Goal: Transaction & Acquisition: Purchase product/service

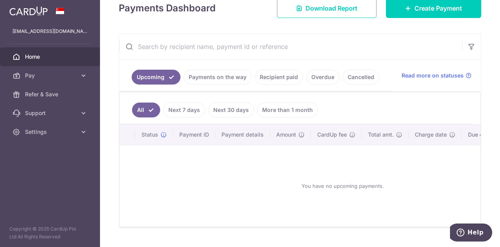
scroll to position [78, 0]
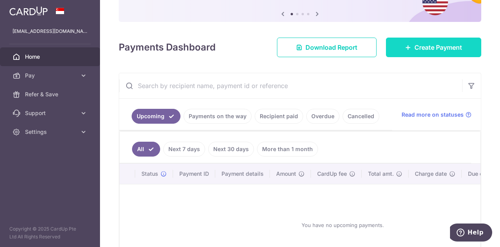
click at [429, 48] on span "Create Payment" at bounding box center [439, 47] width 48 height 9
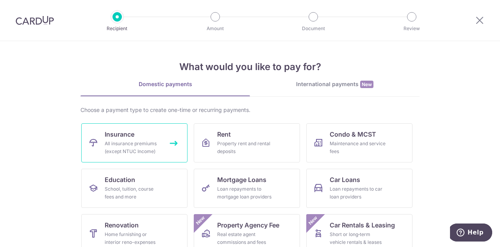
click at [137, 140] on div "All insurance premiums (except NTUC Income)" at bounding box center [133, 148] width 56 height 16
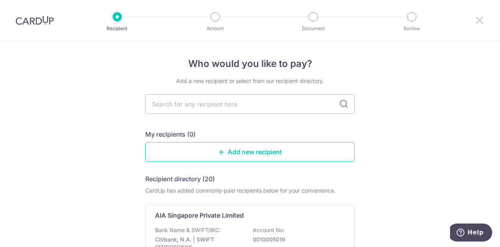
click at [479, 22] on icon at bounding box center [479, 20] width 9 height 10
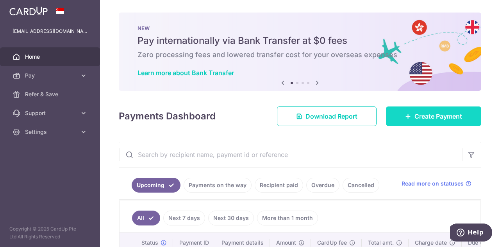
click at [422, 115] on span "Create Payment" at bounding box center [439, 115] width 48 height 9
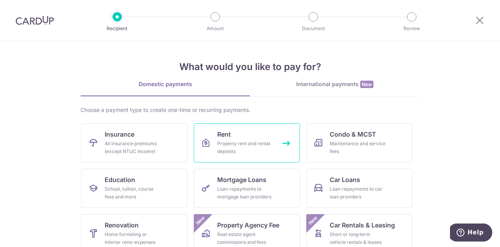
click at [258, 140] on div "Property rent and rental deposits" at bounding box center [245, 148] width 56 height 16
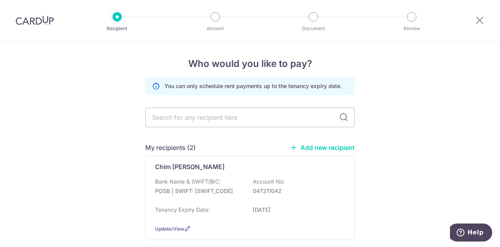
scroll to position [39, 0]
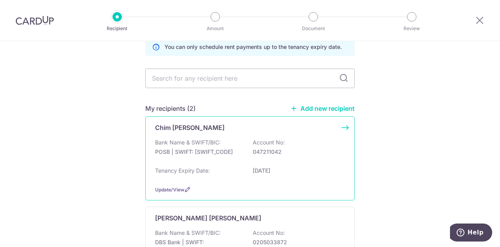
click at [218, 143] on p "Bank Name & SWIFT/BIC:" at bounding box center [188, 142] width 66 height 8
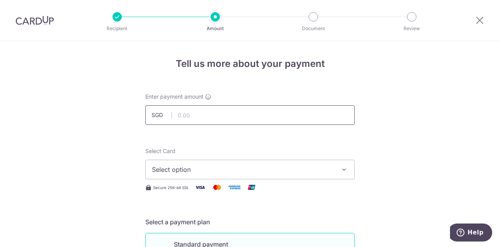
click at [206, 118] on input "text" at bounding box center [250, 115] width 210 height 20
drag, startPoint x: 197, startPoint y: 113, endPoint x: 157, endPoint y: 113, distance: 40.7
click at [157, 113] on div "SGD 800.00 800.00" at bounding box center [250, 115] width 210 height 20
type input "815.00"
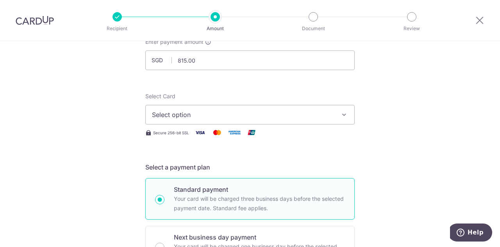
scroll to position [78, 0]
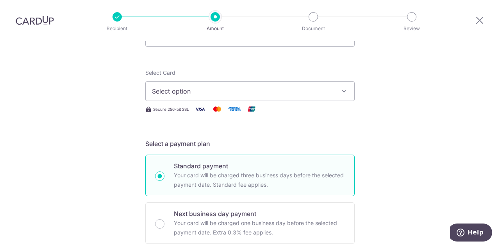
click at [172, 91] on span "Select option" at bounding box center [243, 90] width 182 height 9
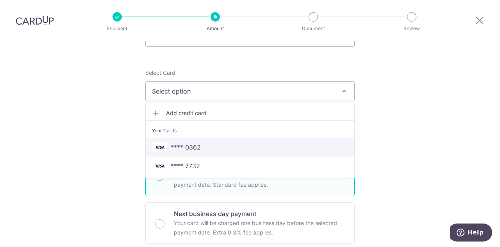
click at [195, 147] on span "**** 0362" at bounding box center [186, 146] width 30 height 9
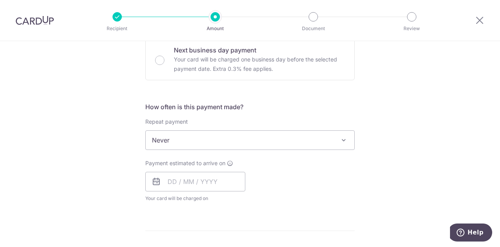
scroll to position [274, 0]
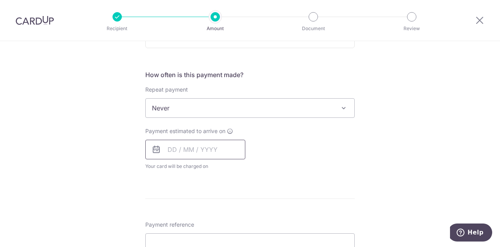
click at [185, 151] on input "text" at bounding box center [195, 150] width 100 height 20
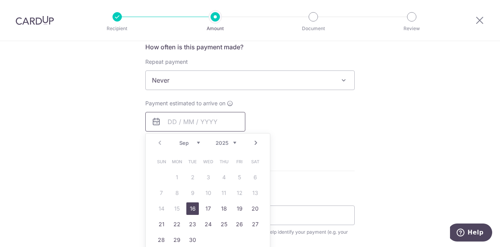
scroll to position [313, 0]
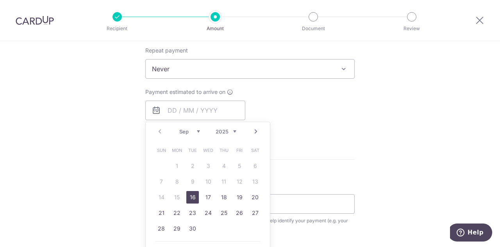
click at [189, 196] on link "16" at bounding box center [192, 197] width 13 height 13
type input "16/09/2025"
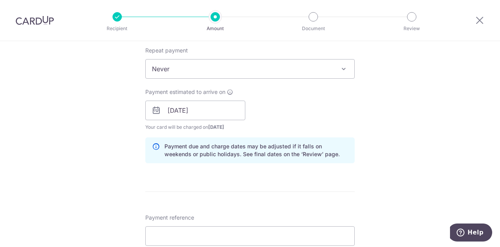
scroll to position [352, 0]
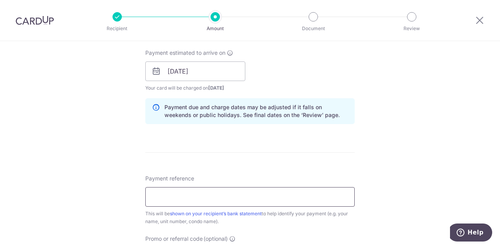
click at [182, 197] on input "Payment reference" at bounding box center [250, 197] width 210 height 20
type input "Rental Chim Keng Hoong"
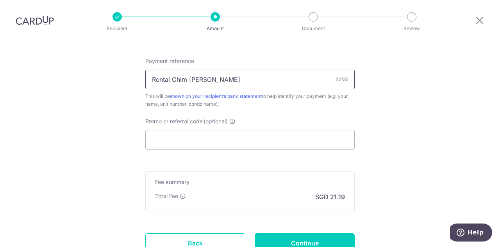
scroll to position [508, 0]
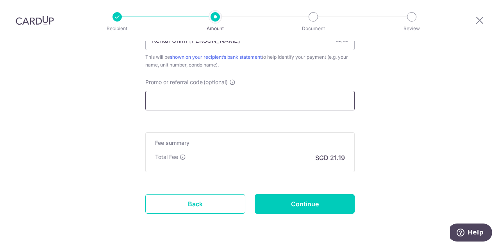
click at [176, 100] on input "Promo or referral code (optional)" at bounding box center [250, 101] width 210 height 20
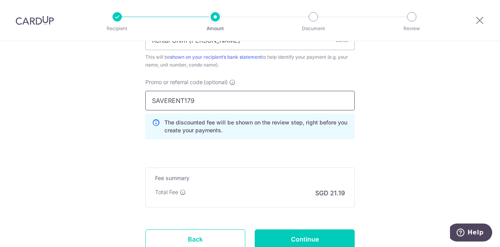
type input "SAVERENT179"
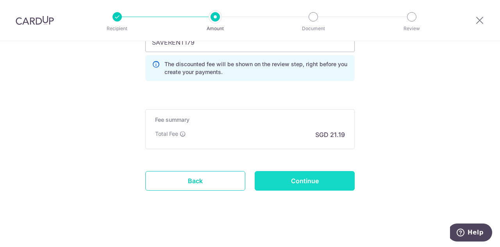
click at [313, 182] on input "Continue" at bounding box center [305, 181] width 100 height 20
type input "Create Schedule"
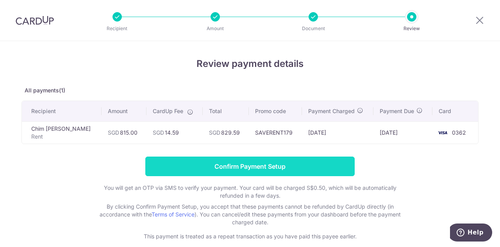
click at [259, 167] on input "Confirm Payment Setup" at bounding box center [250, 166] width 210 height 20
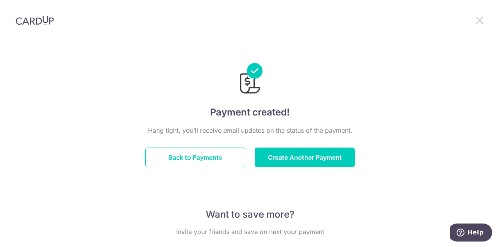
click at [482, 20] on icon at bounding box center [479, 20] width 9 height 10
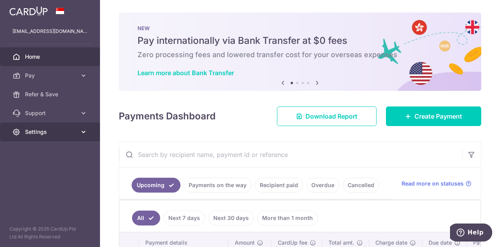
click at [44, 133] on span "Settings" at bounding box center [51, 132] width 52 height 8
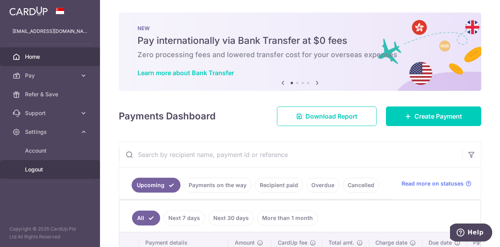
click at [35, 170] on span "Logout" at bounding box center [51, 169] width 52 height 8
